Goal: Navigation & Orientation: Find specific page/section

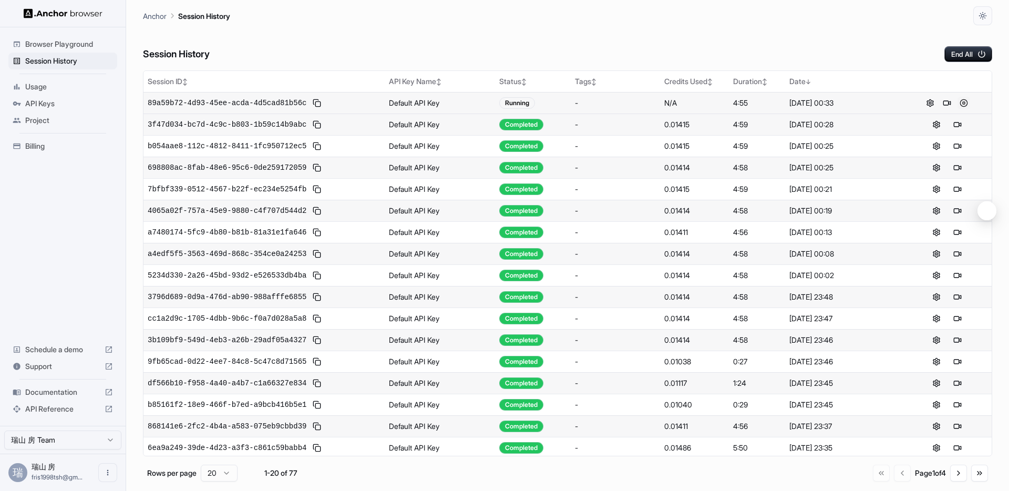
click at [964, 107] on button at bounding box center [964, 103] width 13 height 13
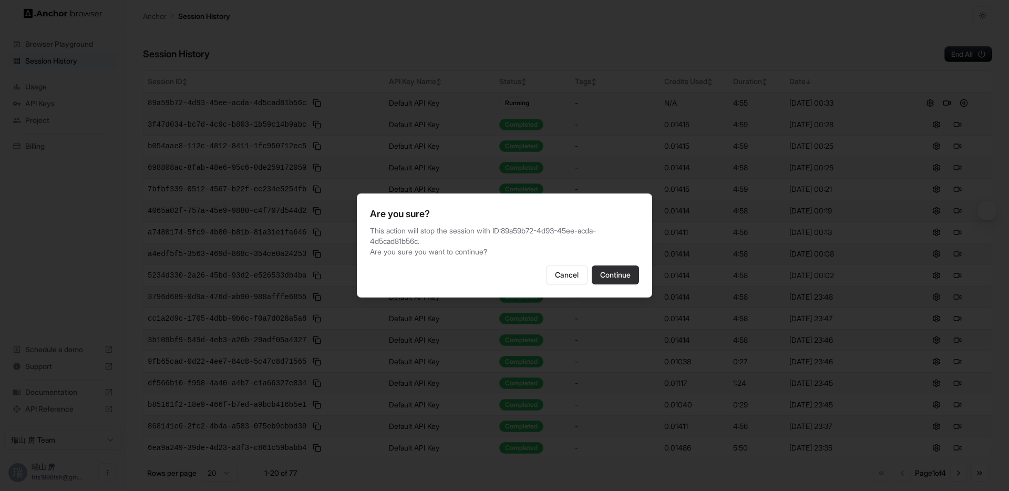
click at [604, 272] on button "Continue" at bounding box center [615, 274] width 47 height 19
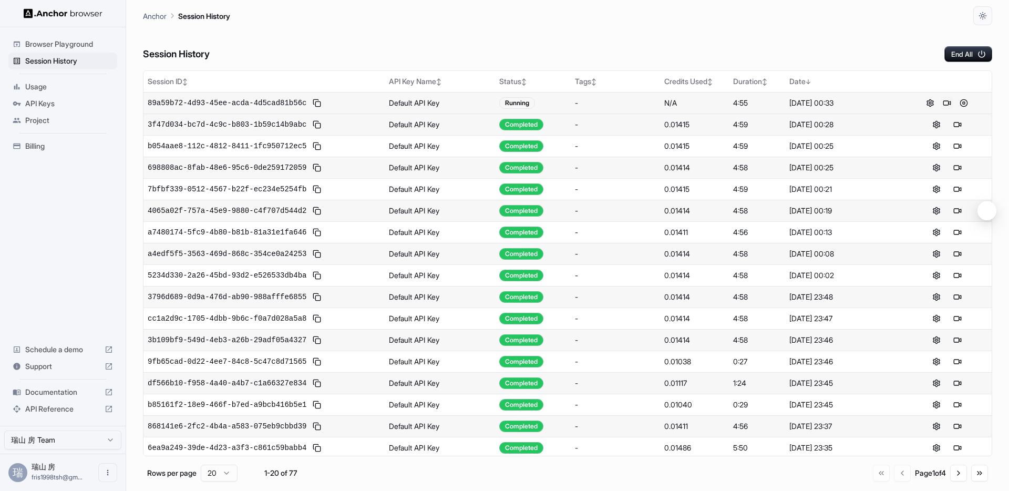
click at [944, 102] on button at bounding box center [947, 103] width 13 height 13
